Goal: Information Seeking & Learning: Learn about a topic

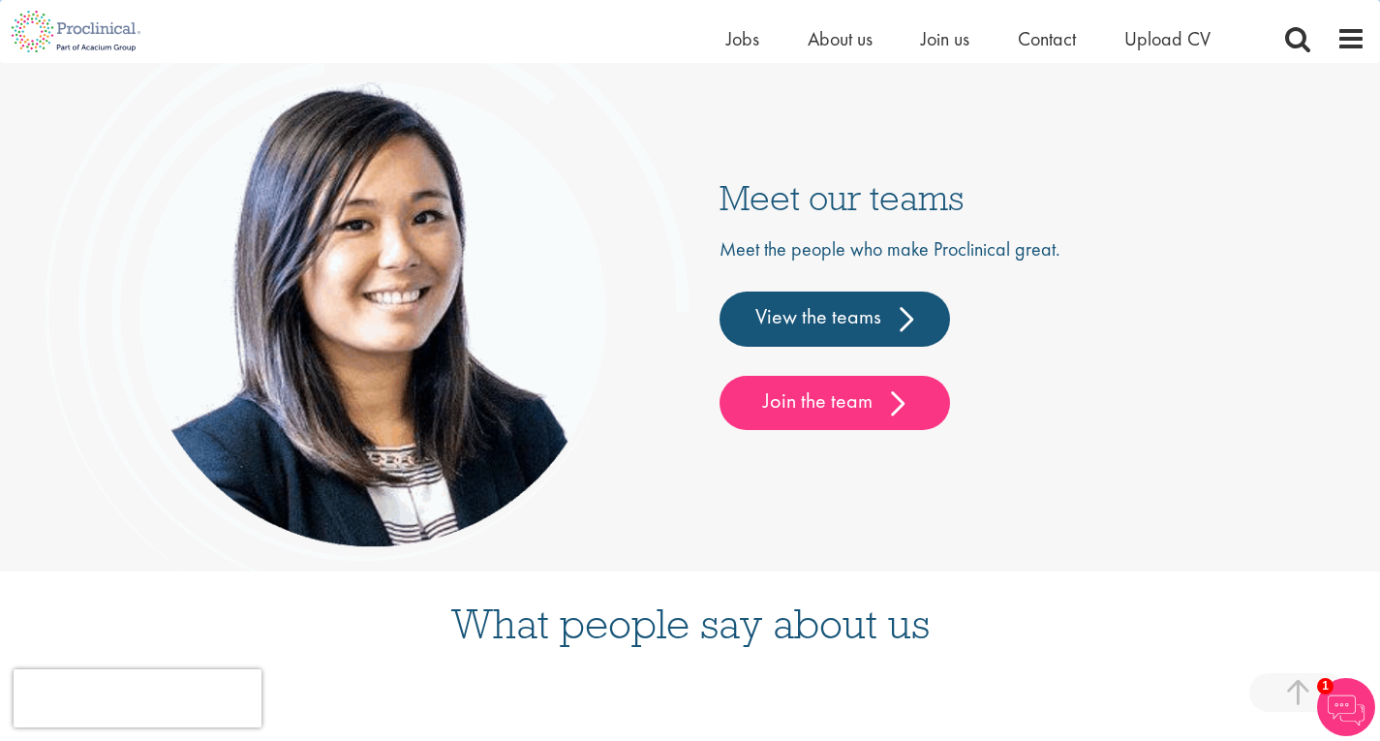
scroll to position [4981, 0]
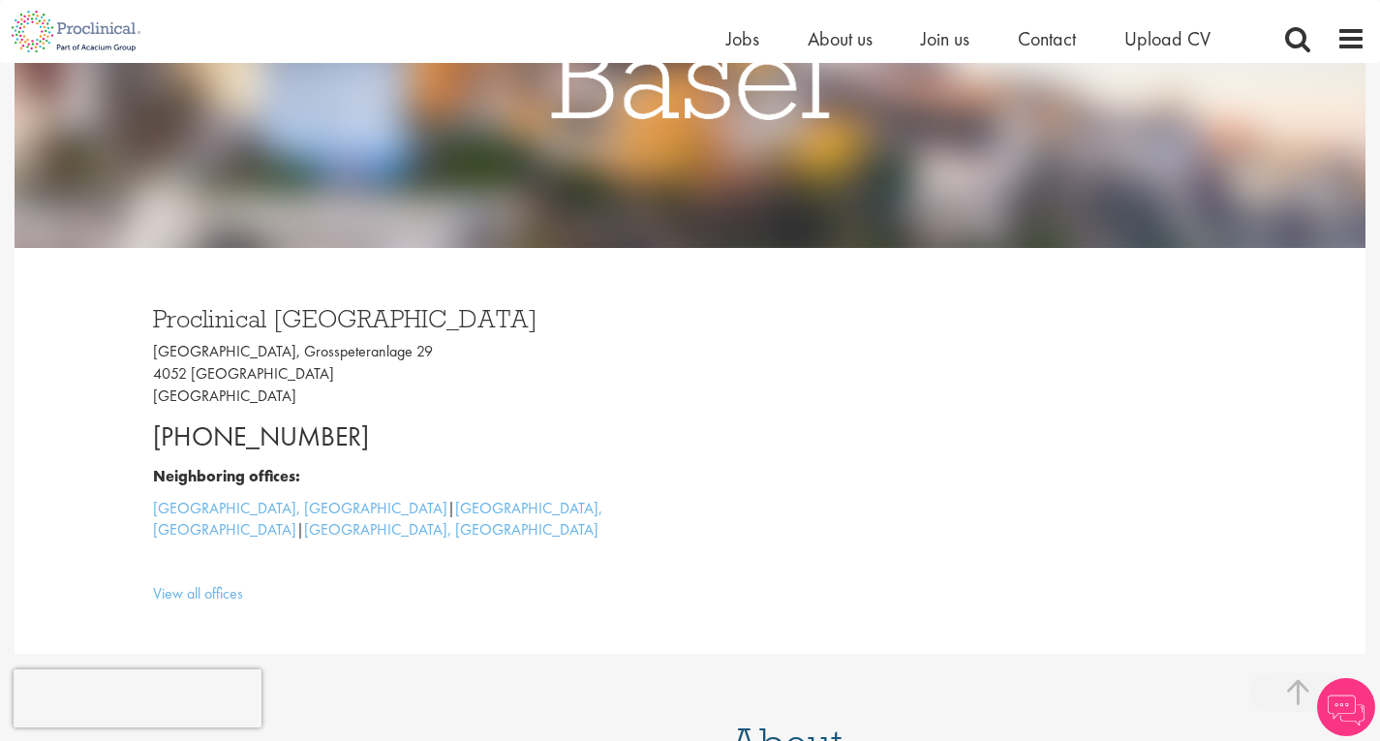
scroll to position [351, 0]
drag, startPoint x: 410, startPoint y: 324, endPoint x: 128, endPoint y: 328, distance: 281.9
click at [128, 328] on div "Proclinical Switzerland Grosspeter Tower, Grosspeteranlage 29 4052 Basel Switze…" at bounding box center [690, 451] width 1133 height 406
copy h3 "Proclinical Switzerland"
drag, startPoint x: 402, startPoint y: 350, endPoint x: 265, endPoint y: 348, distance: 136.6
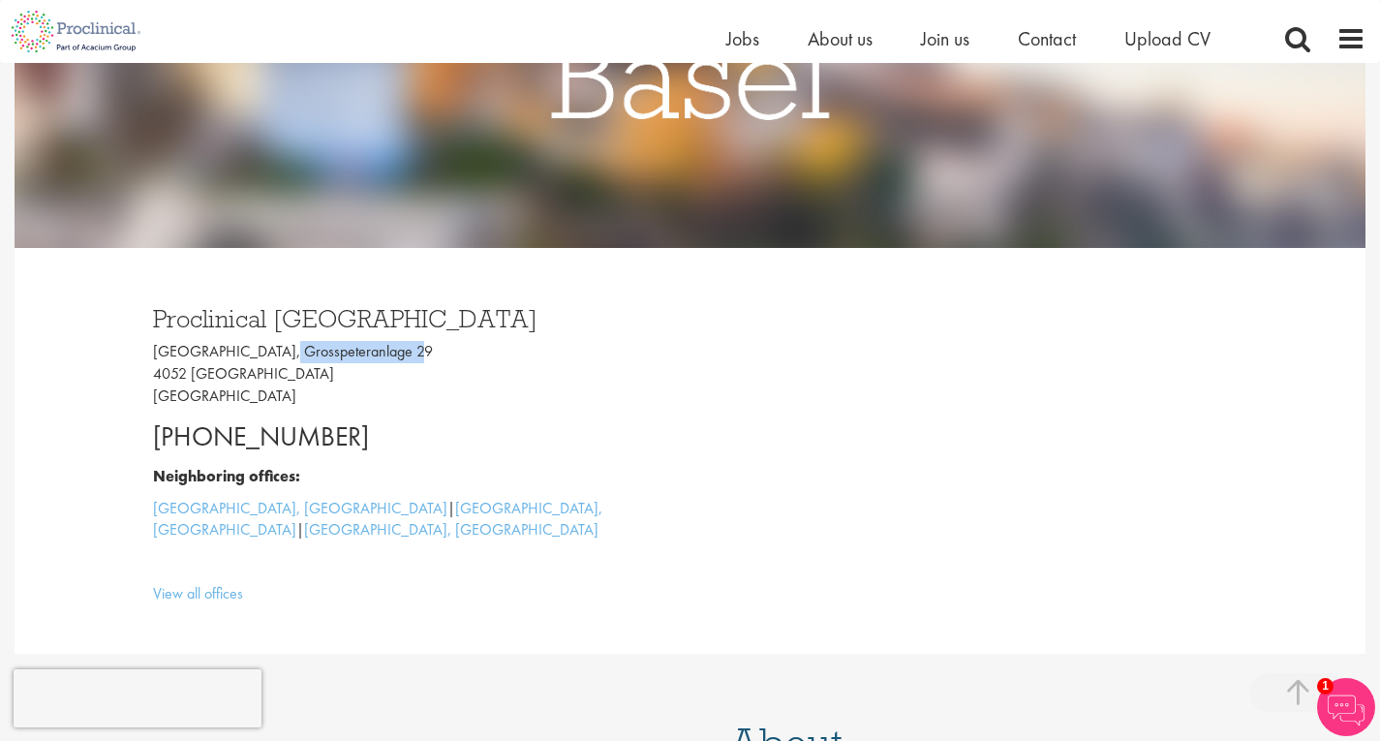
click at [265, 348] on p "Grosspeter Tower, Grosspeteranlage 29 4052 Basel Switzerland" at bounding box center [414, 374] width 523 height 67
copy p "Grosspeteranlage 29"
drag, startPoint x: 189, startPoint y: 377, endPoint x: 142, endPoint y: 377, distance: 46.5
click at [142, 377] on div "Proclinical Switzerland Grosspeter Tower, Grosspeteranlage 29 4052 Basel Switze…" at bounding box center [415, 451] width 552 height 328
copy p "4052"
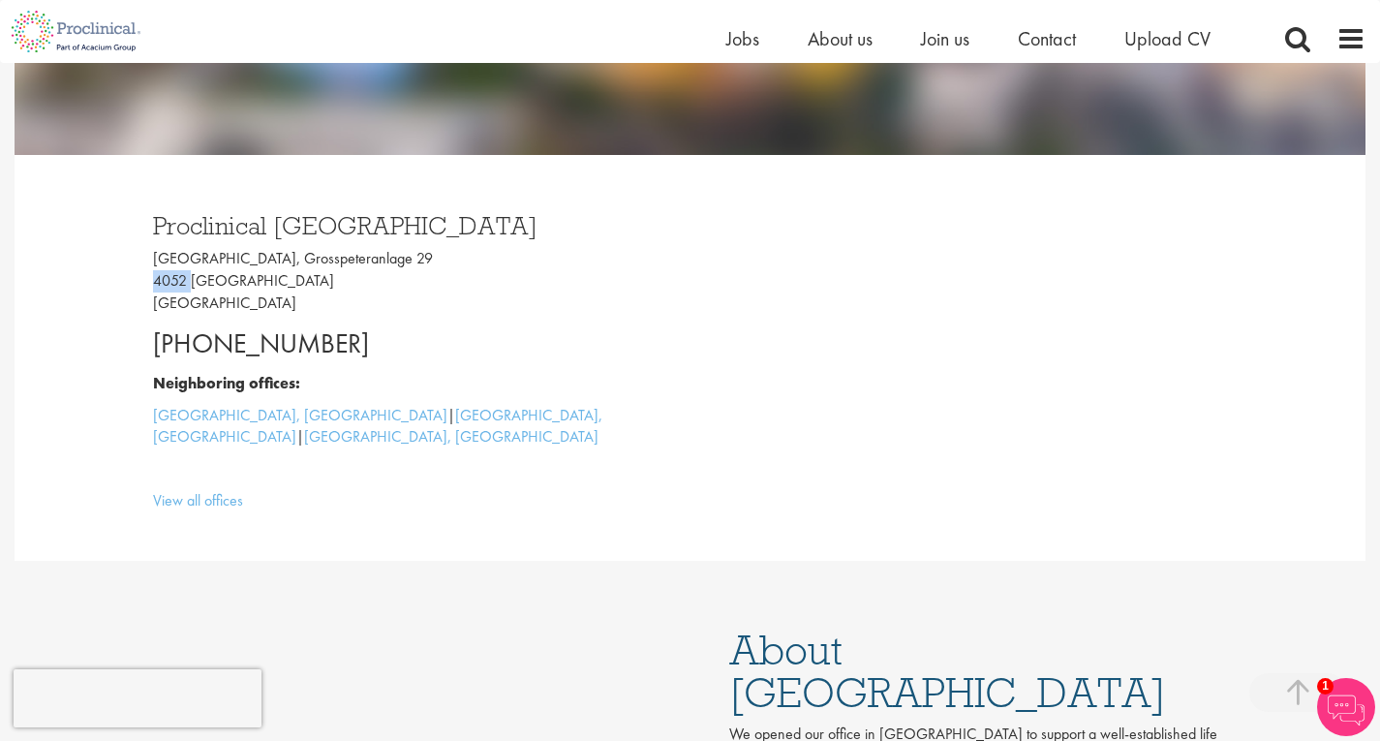
scroll to position [443, 0]
click at [227, 491] on link "View all offices" at bounding box center [198, 501] width 90 height 20
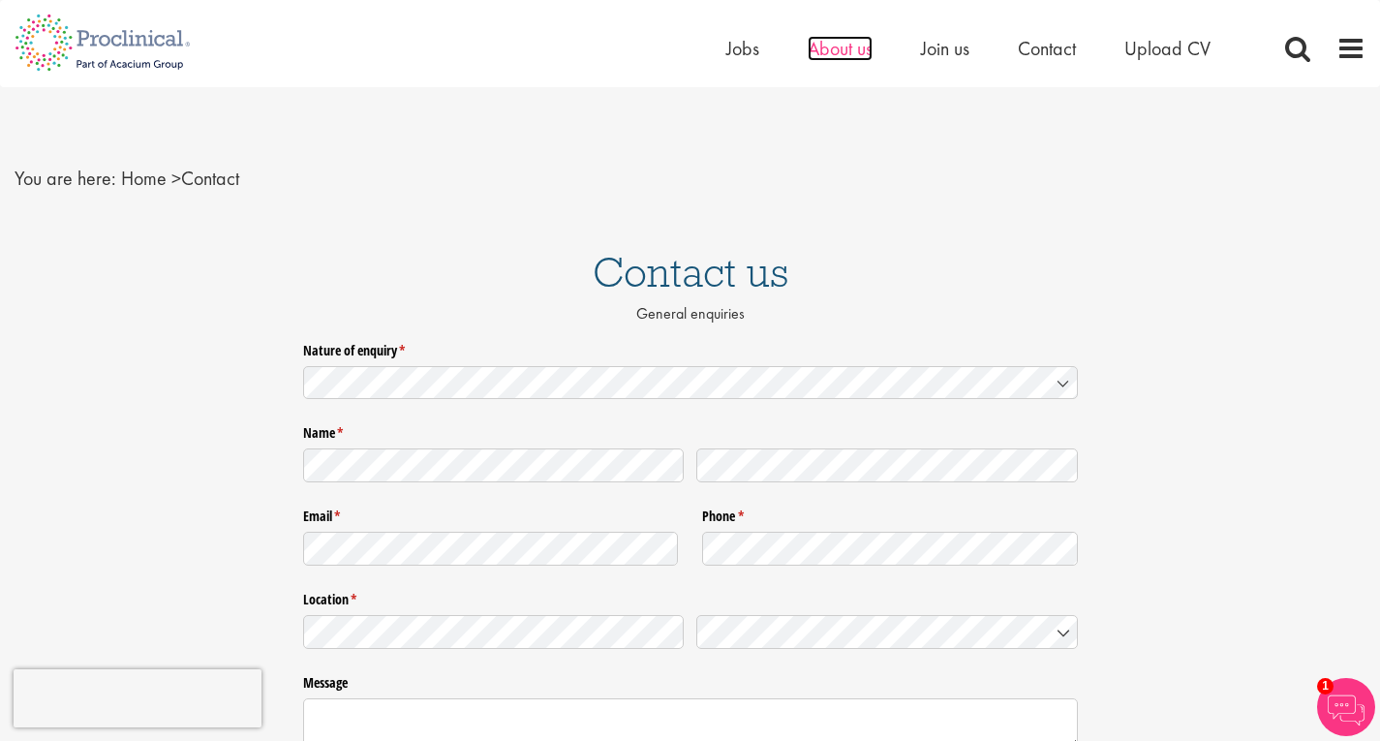
click at [856, 42] on span "About us" at bounding box center [840, 48] width 65 height 25
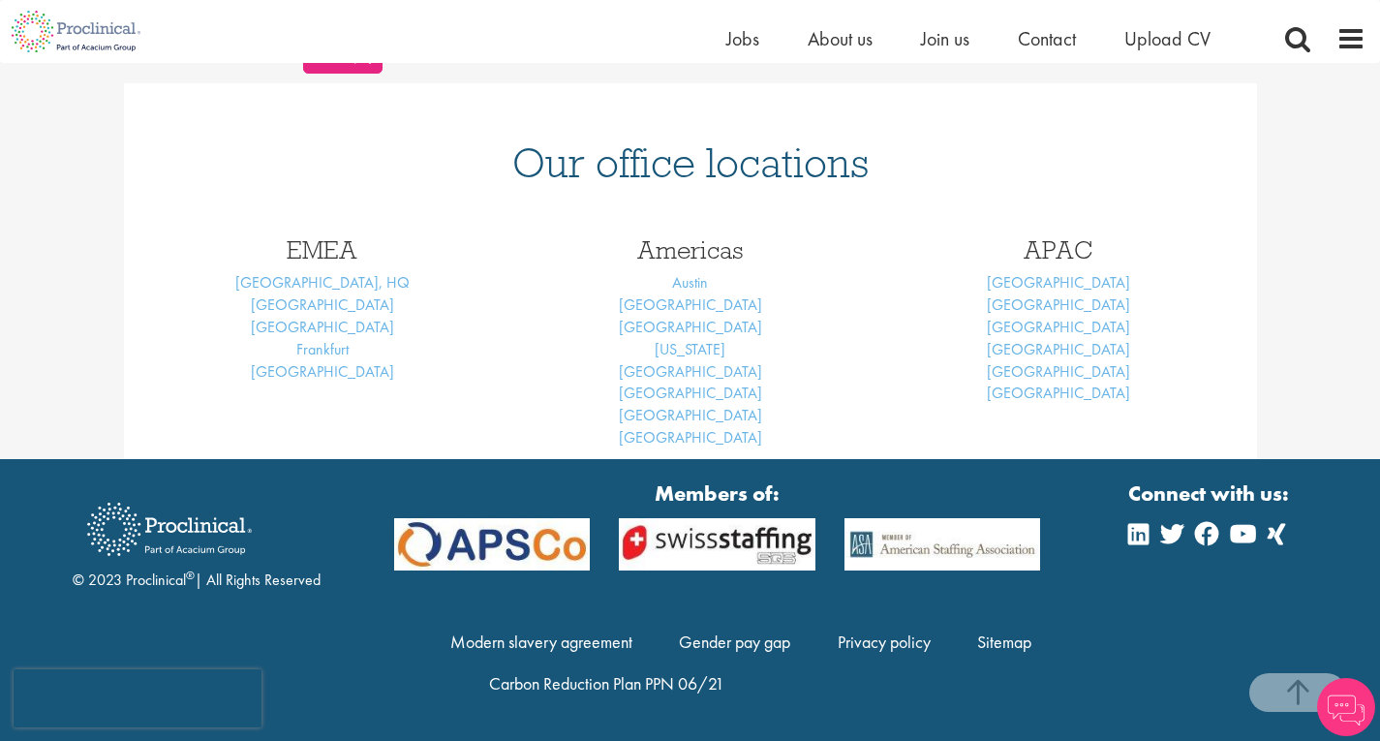
scroll to position [782, 0]
click at [728, 53] on div "Home Jobs About us Join us Contact Upload CV" at bounding box center [992, 43] width 533 height 39
click at [733, 45] on span "Jobs" at bounding box center [742, 38] width 33 height 25
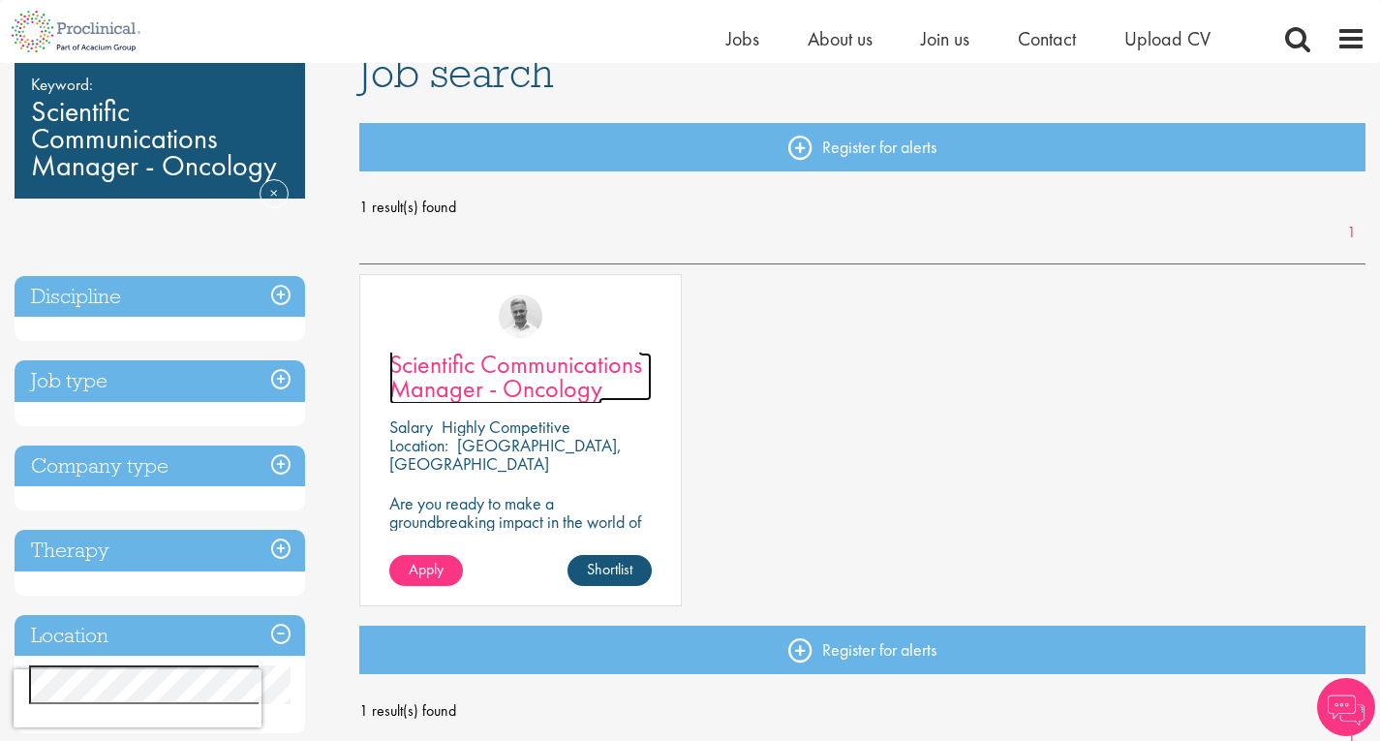
click at [561, 379] on span "Scientific Communications Manager - Oncology" at bounding box center [515, 376] width 253 height 57
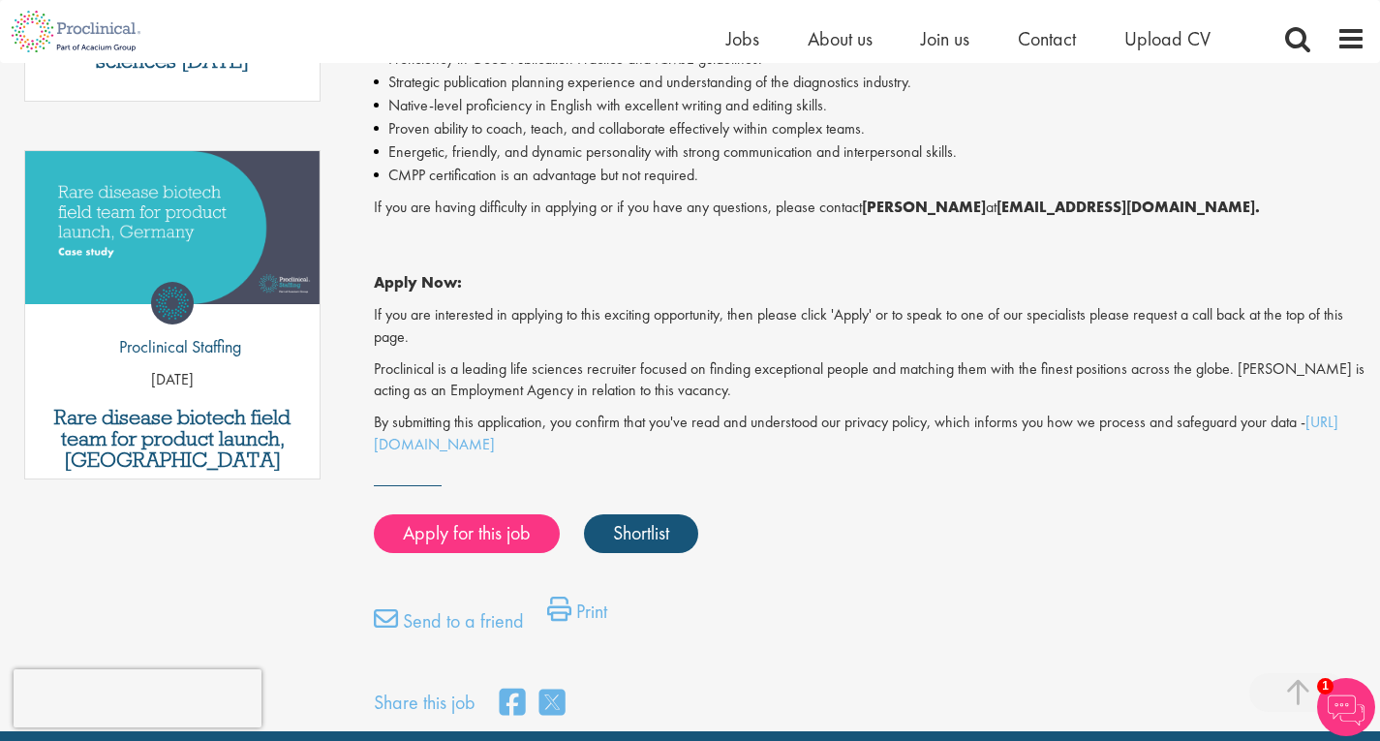
scroll to position [1203, 0]
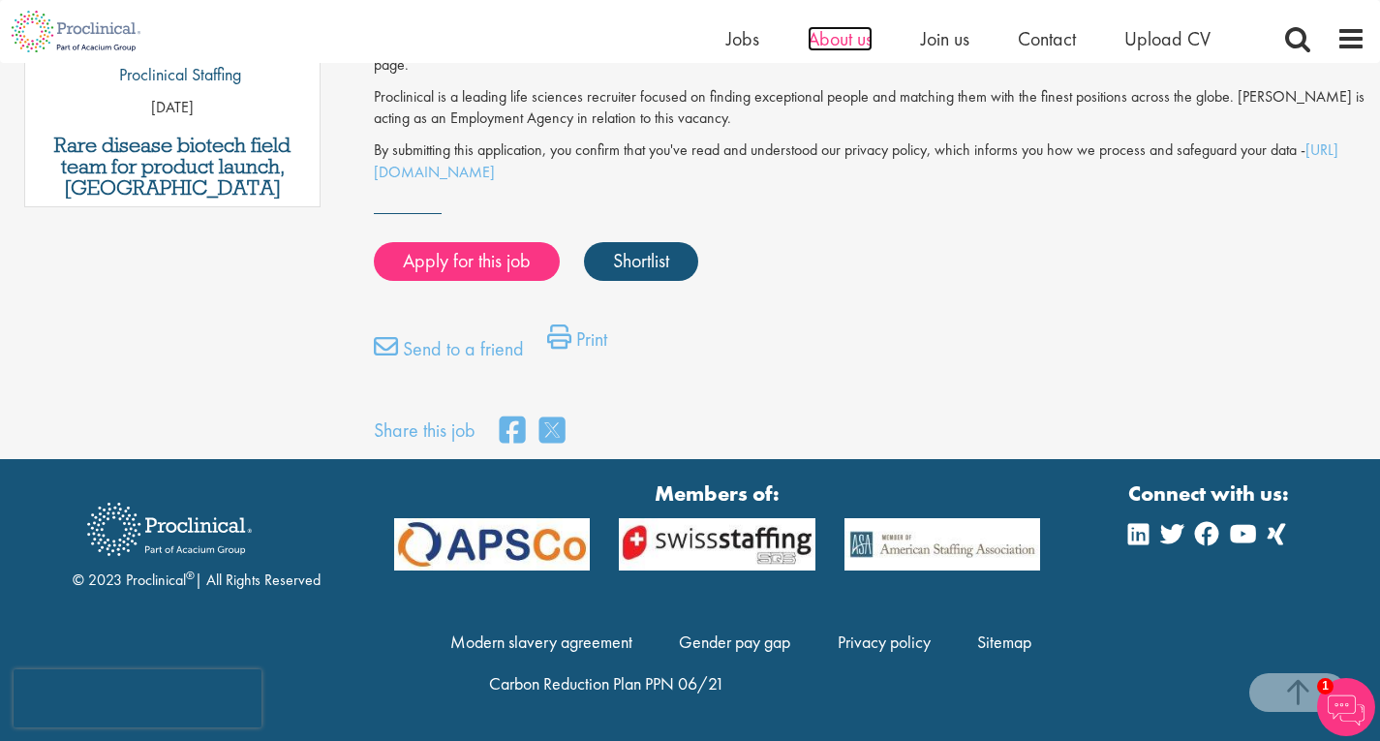
click at [839, 28] on span "About us" at bounding box center [840, 38] width 65 height 25
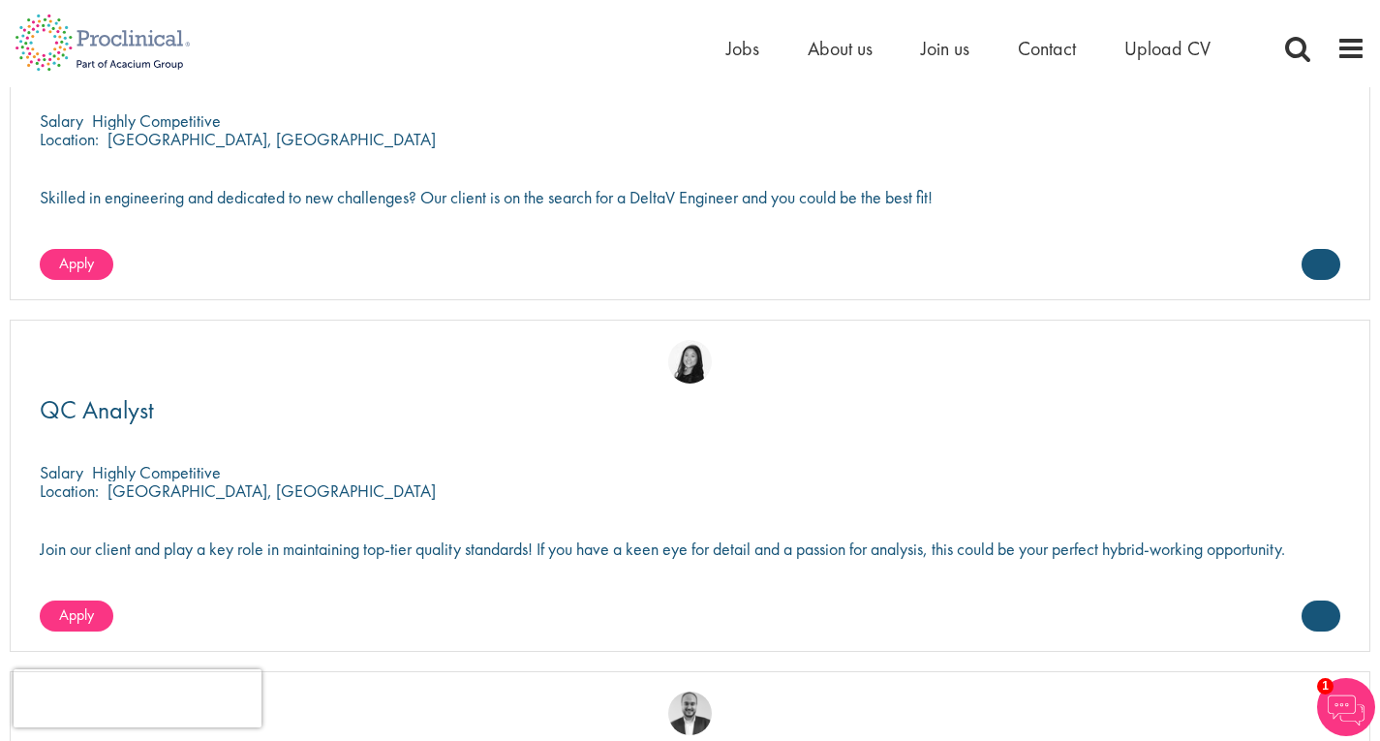
scroll to position [4656, 0]
